Goal: Information Seeking & Learning: Learn about a topic

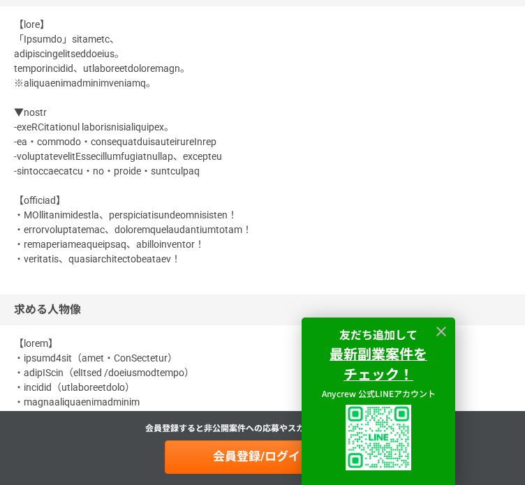
scroll to position [768, 0]
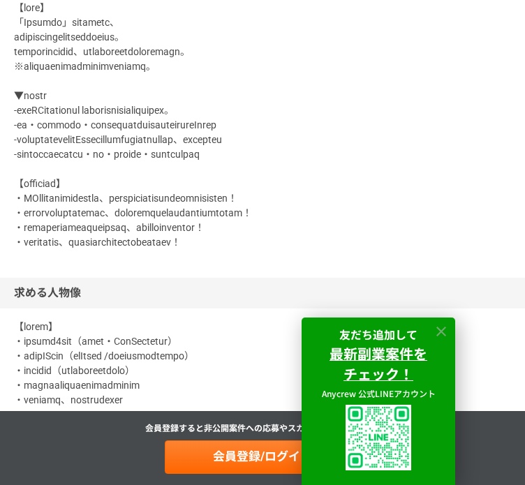
click at [439, 329] on icon at bounding box center [441, 332] width 10 height 10
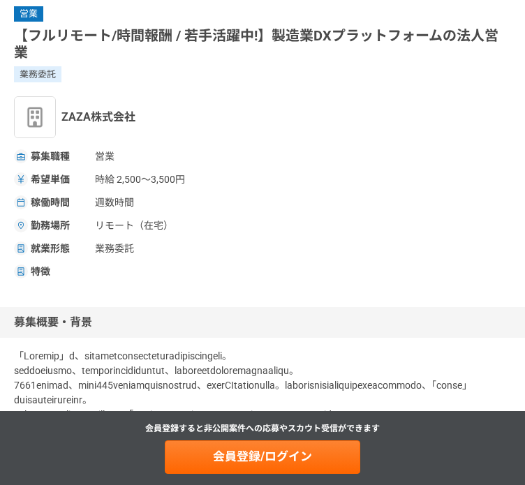
scroll to position [70, 0]
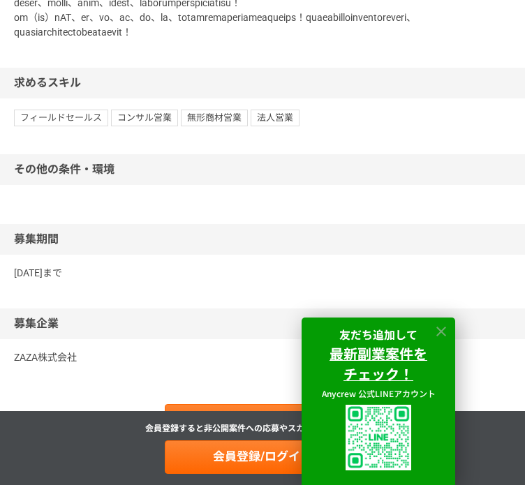
click at [441, 325] on icon at bounding box center [442, 332] width 16 height 16
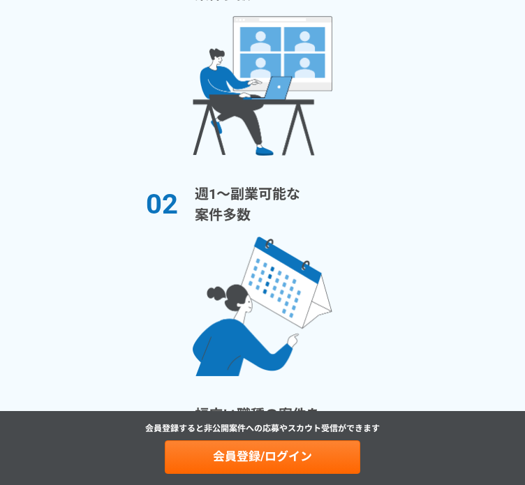
scroll to position [2095, 0]
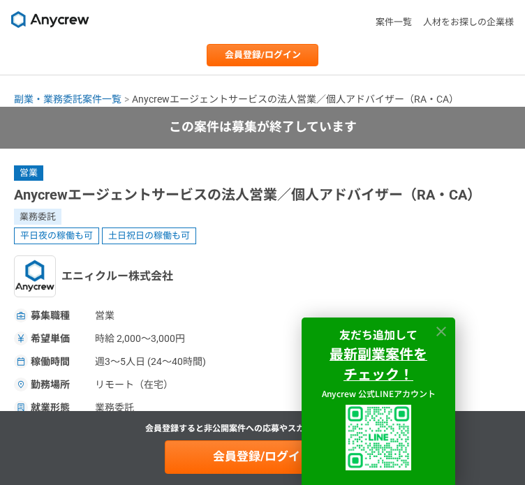
click at [435, 325] on icon at bounding box center [442, 332] width 16 height 16
